Goal: Task Accomplishment & Management: Manage account settings

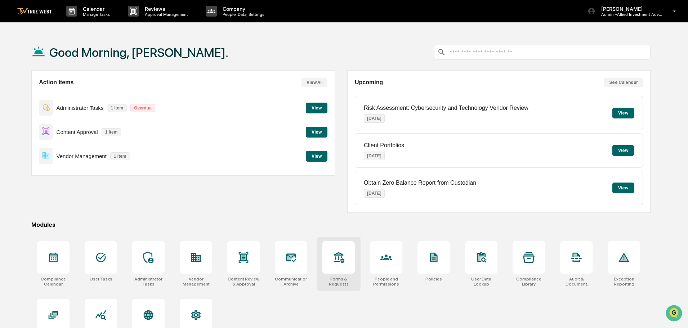
click at [336, 261] on icon at bounding box center [339, 257] width 10 height 11
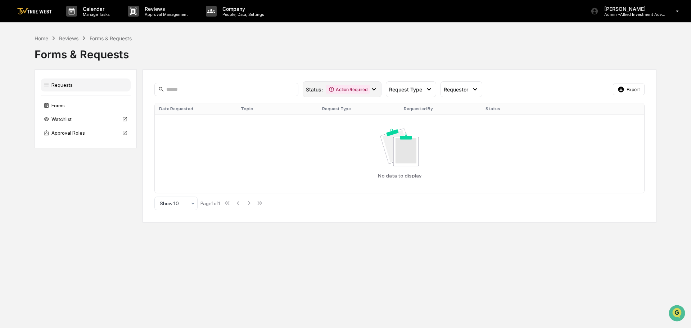
click at [373, 90] on icon at bounding box center [374, 89] width 8 height 8
click at [275, 43] on div "Forms & Requests" at bounding box center [346, 51] width 622 height 19
click at [40, 40] on div "Home" at bounding box center [42, 38] width 14 height 6
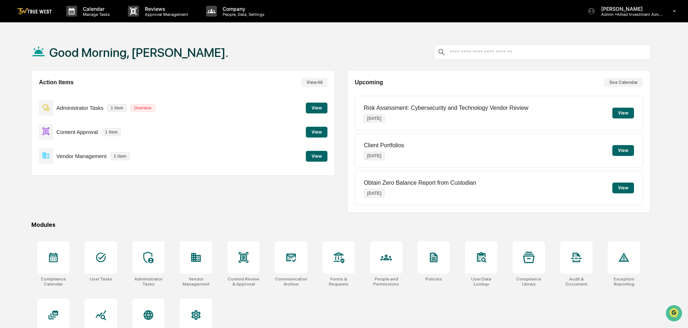
click at [317, 155] on button "View" at bounding box center [317, 156] width 22 height 11
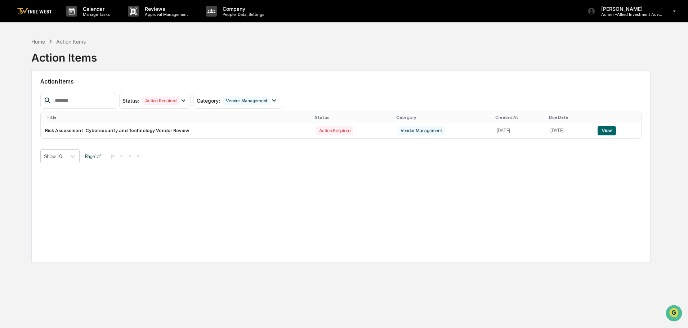
click at [32, 42] on div "Home" at bounding box center [38, 42] width 14 height 6
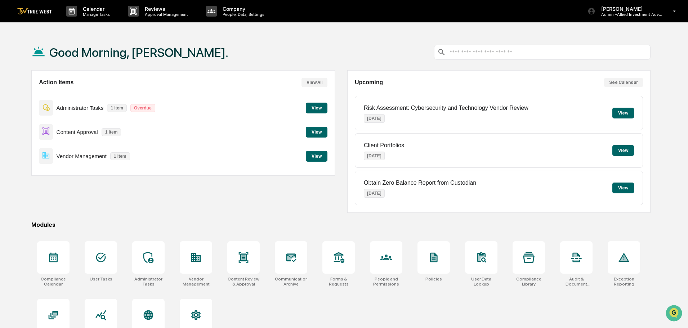
click at [312, 154] on button "View" at bounding box center [317, 156] width 22 height 11
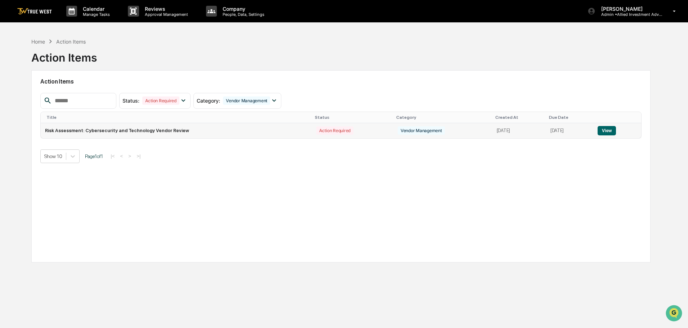
click at [611, 131] on button "View" at bounding box center [606, 130] width 18 height 9
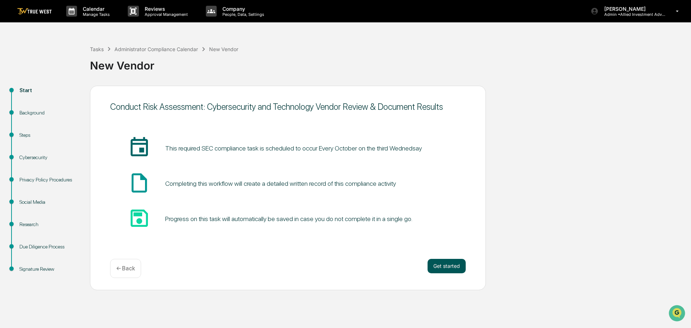
click at [450, 265] on button "Get started" at bounding box center [447, 266] width 38 height 14
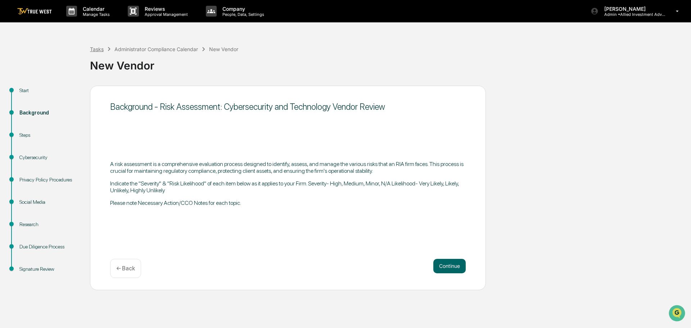
click at [97, 49] on div "Tasks" at bounding box center [97, 49] width 14 height 6
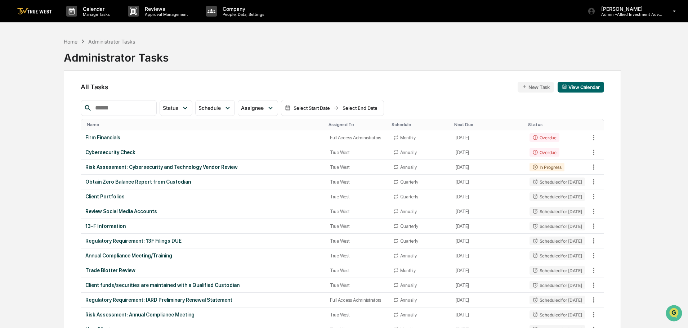
click at [66, 42] on div "Home" at bounding box center [71, 42] width 14 height 6
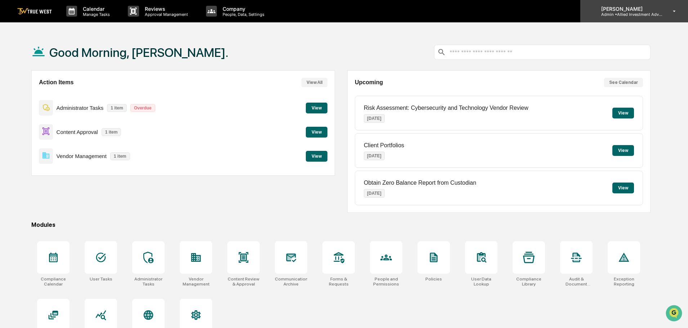
click at [622, 15] on p "Admin • Allied Investment Advisors" at bounding box center [628, 14] width 67 height 5
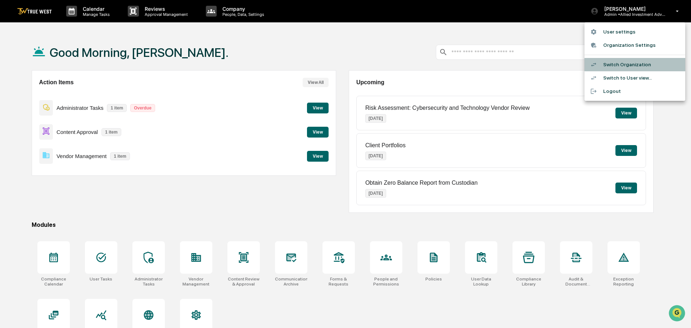
click at [621, 66] on li "Switch Organization" at bounding box center [635, 64] width 101 height 13
